Goal: Task Accomplishment & Management: Manage account settings

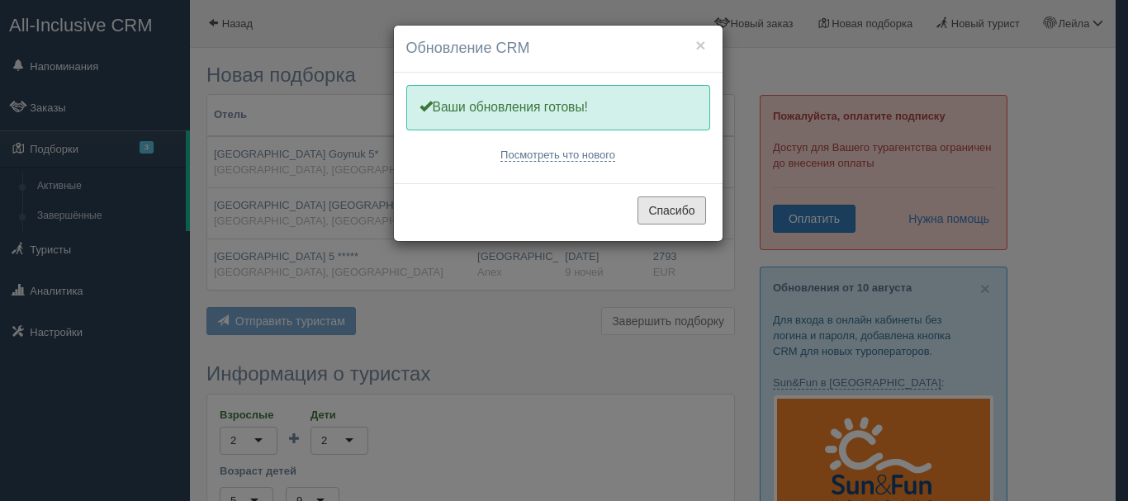
click at [687, 211] on button "Спасибо" at bounding box center [671, 211] width 68 height 28
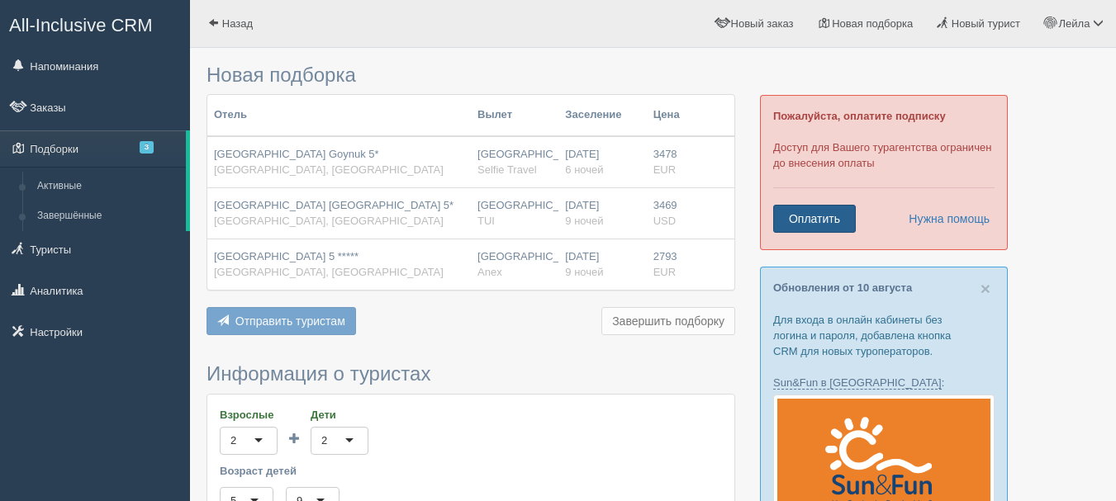
click at [794, 230] on link "Оплатить" at bounding box center [814, 219] width 83 height 28
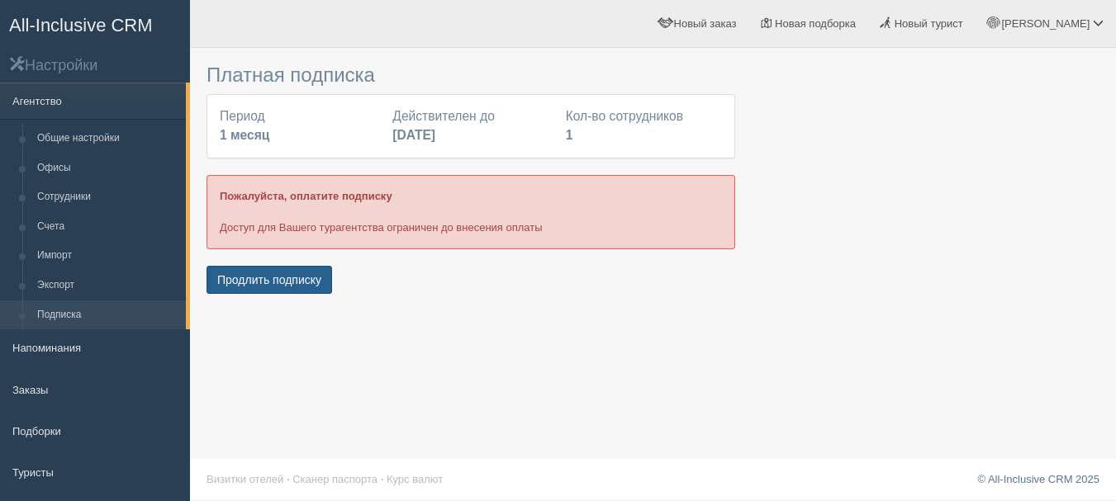
click at [265, 273] on button "Продлить подписку" at bounding box center [269, 280] width 126 height 28
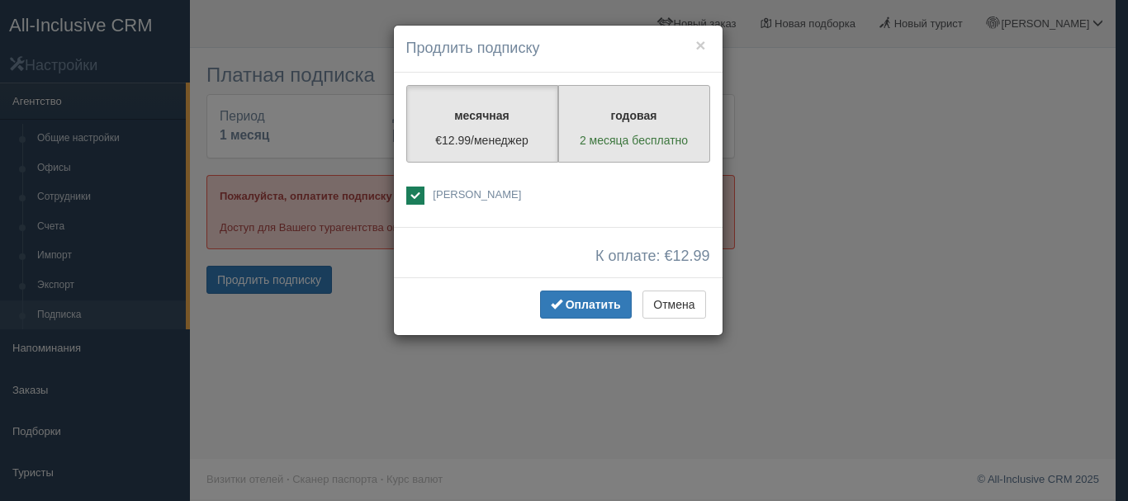
click at [609, 98] on label "годовая 2 месяца бесплатно" at bounding box center [634, 124] width 152 height 78
radio input "true"
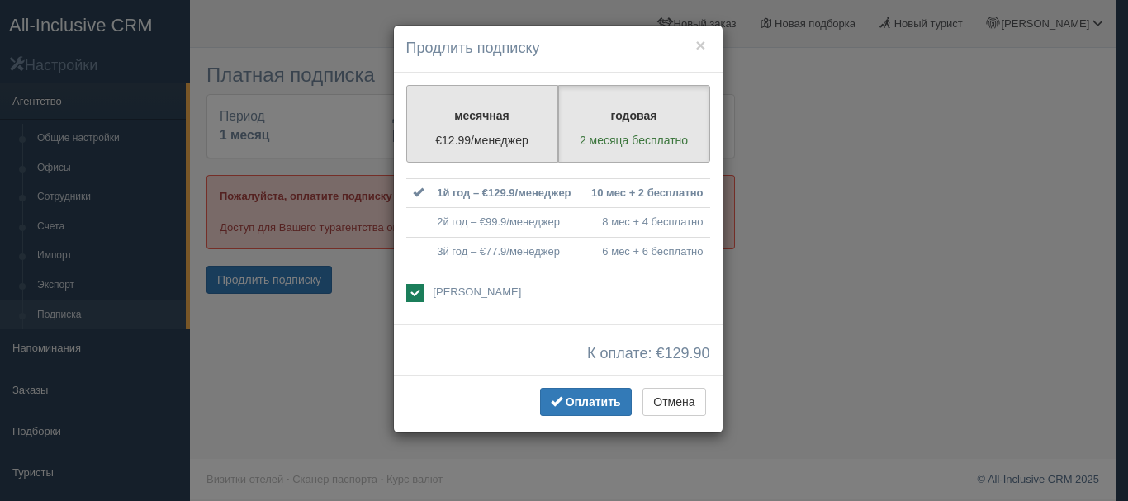
click at [538, 108] on p "месячная" at bounding box center [482, 115] width 130 height 17
radio input "true"
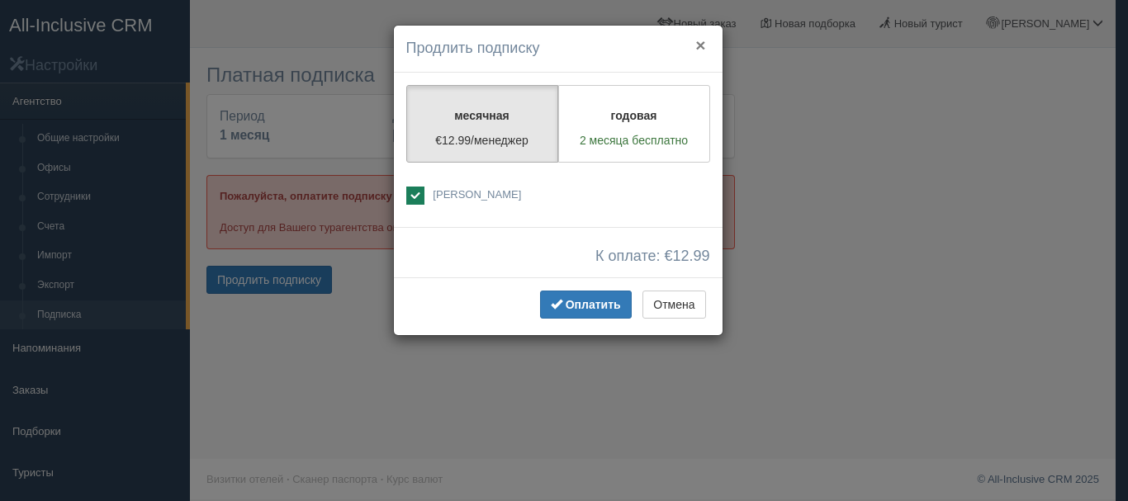
click at [697, 50] on div "× Продлить подписку" at bounding box center [558, 49] width 329 height 47
